Goal: Task Accomplishment & Management: Use online tool/utility

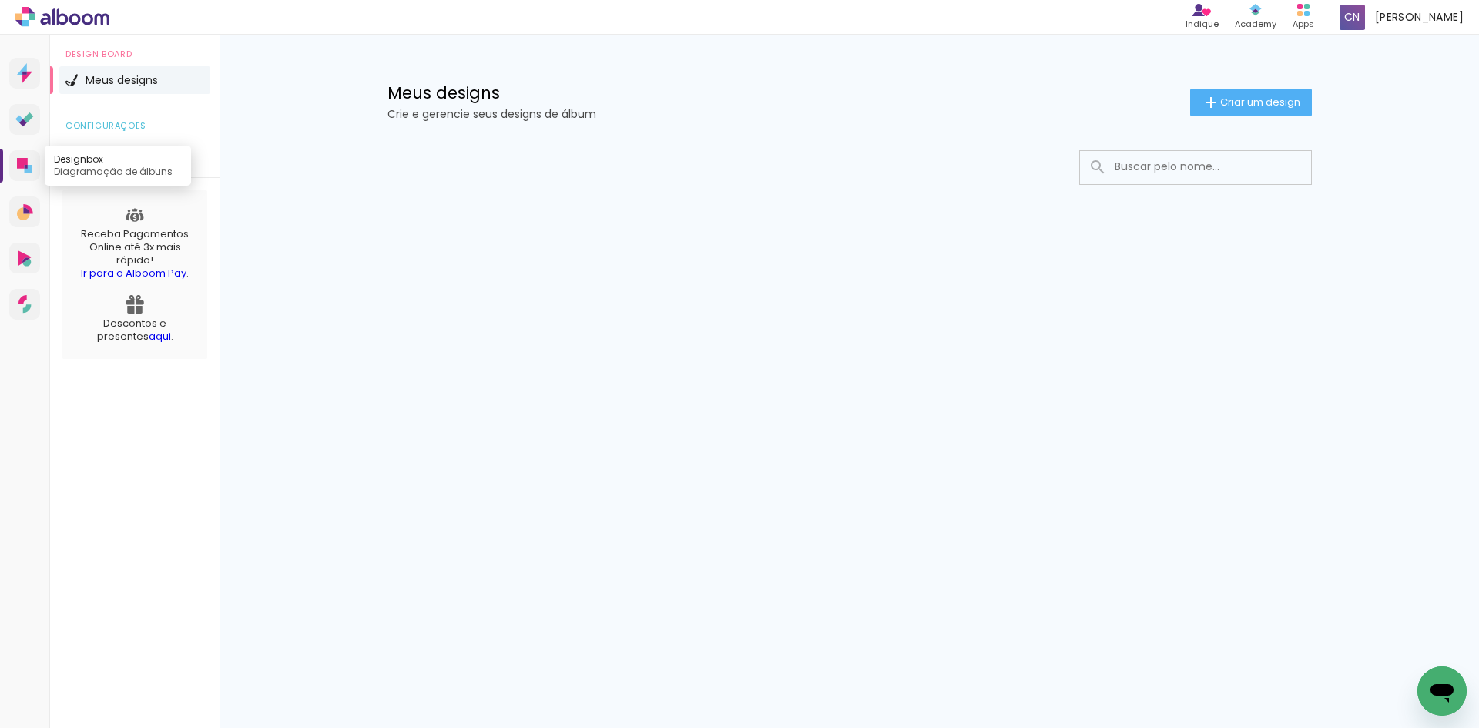
click at [16, 165] on link "Designbox Diagramação de álbuns" at bounding box center [24, 165] width 31 height 31
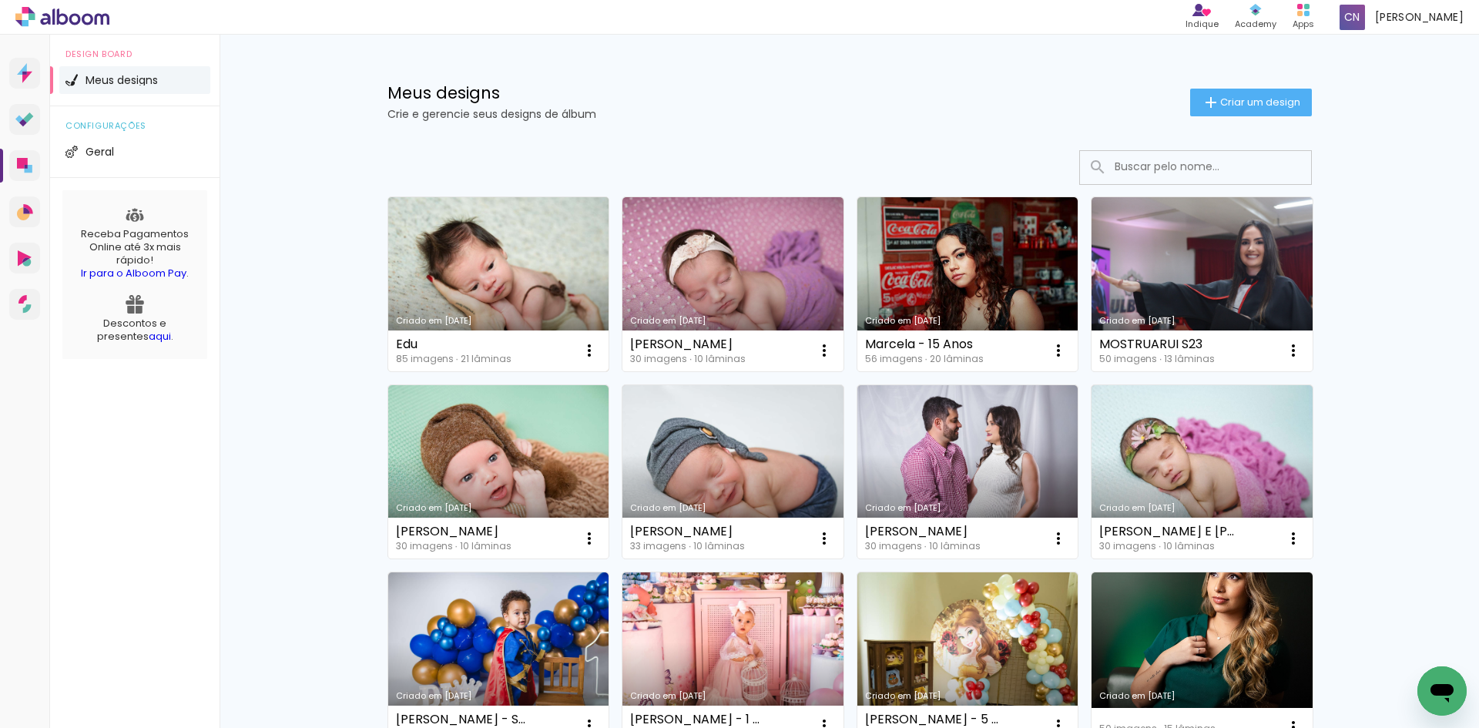
click at [465, 290] on link "Criado em [DATE]" at bounding box center [498, 284] width 221 height 174
